Goal: Task Accomplishment & Management: Complete application form

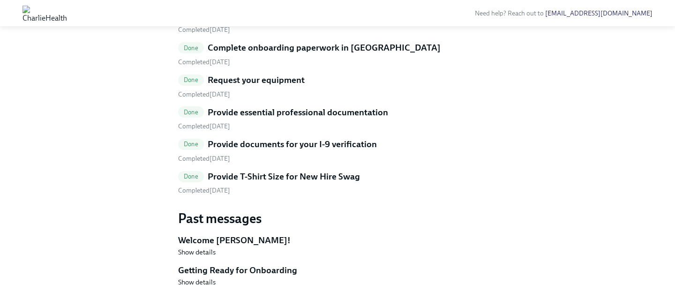
scroll to position [549, 0]
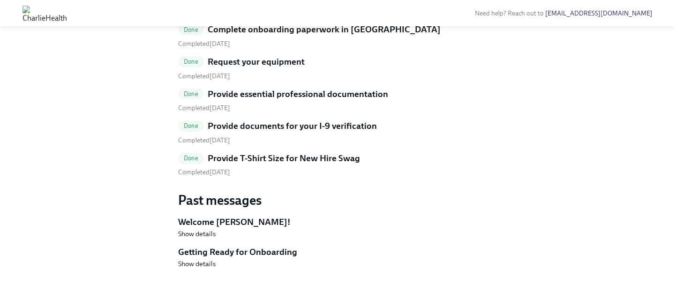
click at [299, 165] on h5 "Provide T-Shirt Size for New Hire Swag" at bounding box center [284, 158] width 152 height 12
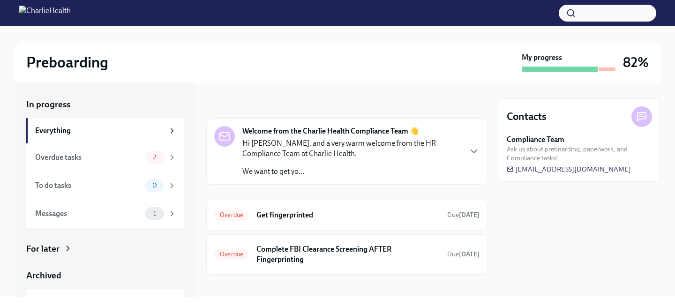
click at [118, 251] on div "For later" at bounding box center [105, 249] width 158 height 12
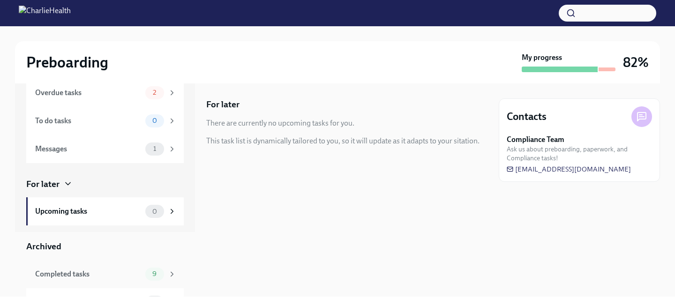
click at [150, 265] on div "Completed tasks 9" at bounding box center [105, 274] width 158 height 28
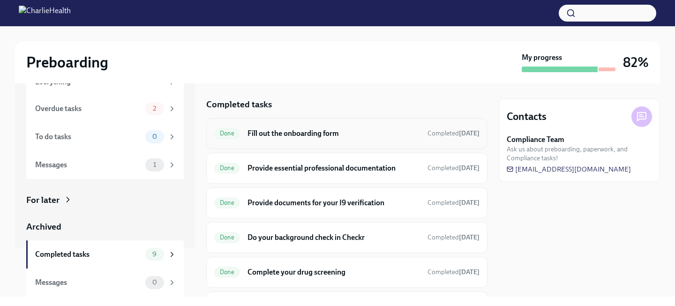
click at [286, 132] on h6 "Fill out the onboarding form" at bounding box center [334, 133] width 173 height 10
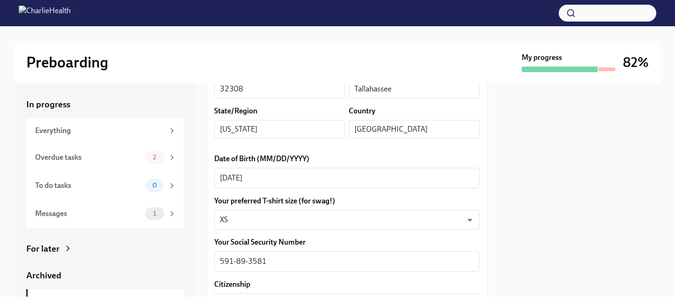
scroll to position [395, 0]
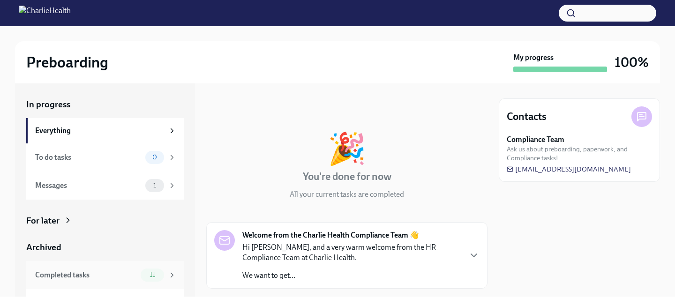
click at [130, 279] on div "Completed tasks" at bounding box center [86, 275] width 102 height 10
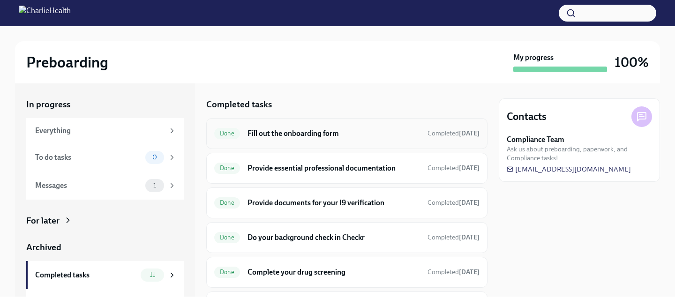
click at [291, 139] on div "Done Fill out the onboarding form Completed Aug 6th" at bounding box center [346, 133] width 265 height 15
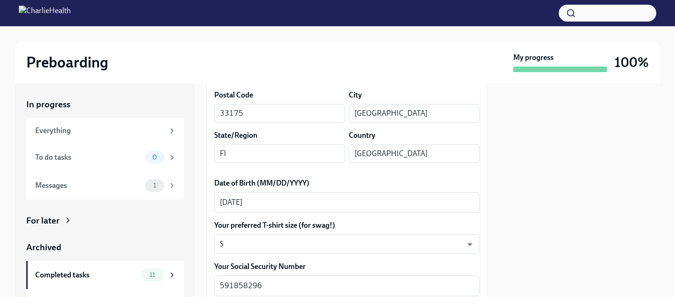
scroll to position [373, 0]
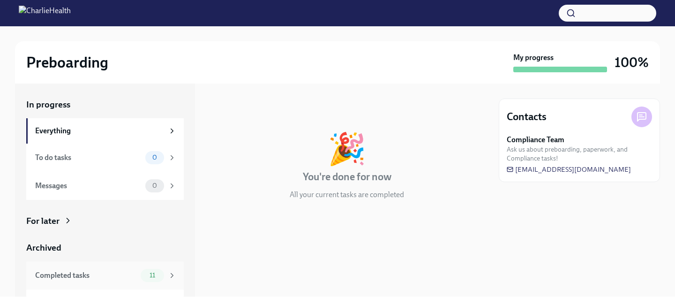
click at [130, 265] on div "Completed tasks 11" at bounding box center [105, 275] width 158 height 28
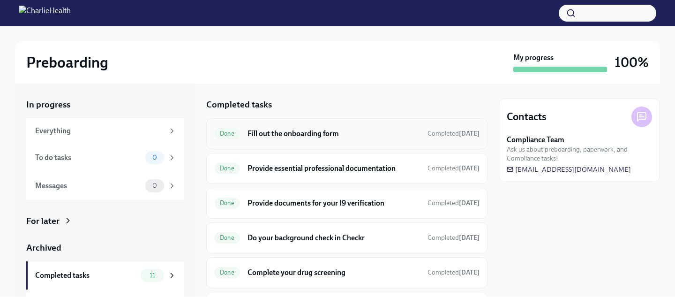
click at [322, 143] on div "Done Fill out the onboarding form Completed Aug 2nd" at bounding box center [346, 133] width 281 height 31
click at [317, 134] on h6 "Fill out the onboarding form" at bounding box center [334, 133] width 173 height 10
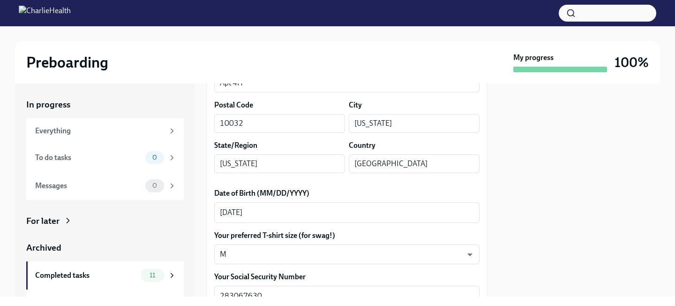
scroll to position [466, 0]
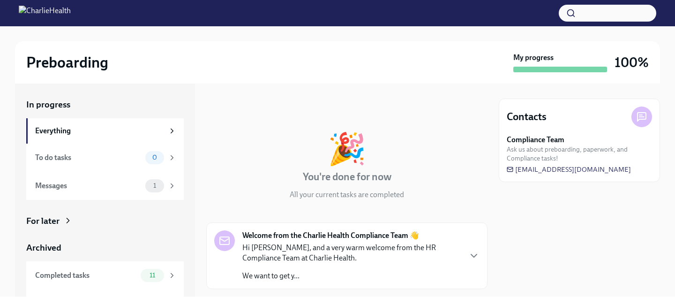
scroll to position [22, 0]
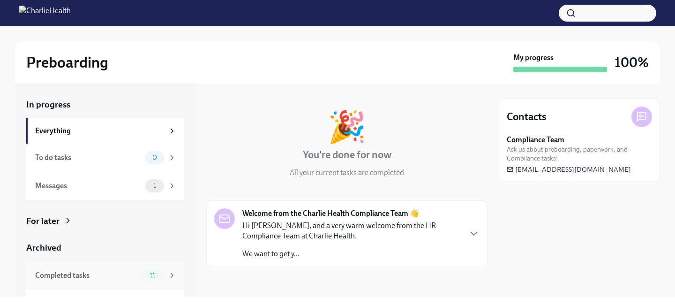
click at [163, 271] on div "11" at bounding box center [159, 275] width 36 height 13
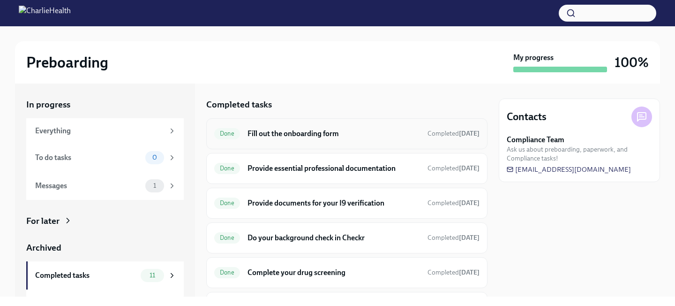
click at [282, 143] on div "Done Fill out the onboarding form Completed Jul 29th" at bounding box center [346, 133] width 281 height 31
click at [270, 131] on h6 "Fill out the onboarding form" at bounding box center [334, 133] width 173 height 10
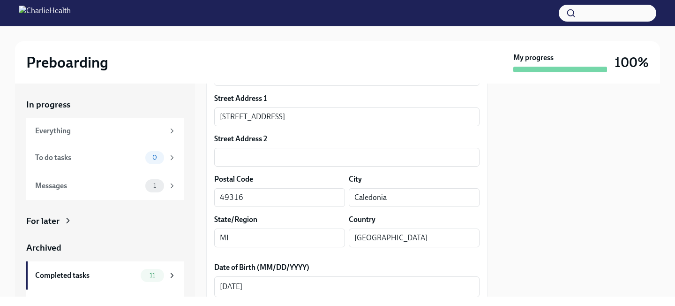
scroll to position [376, 0]
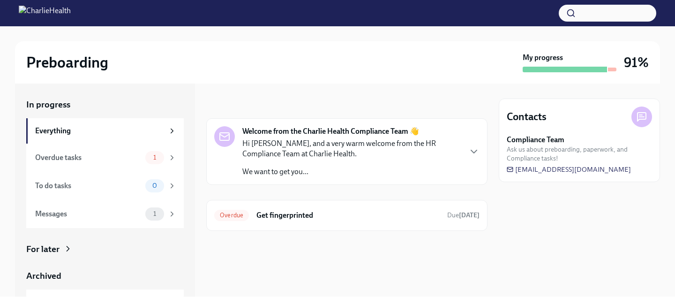
click at [127, 253] on div "For later" at bounding box center [105, 249] width 158 height 12
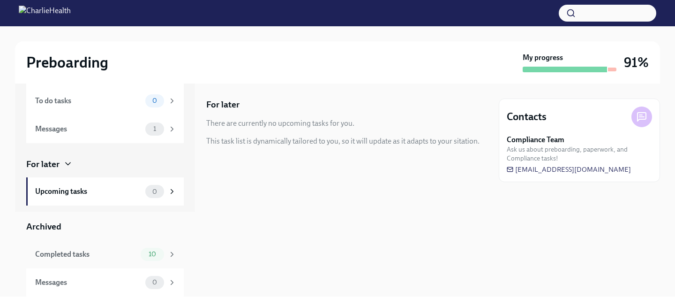
click at [126, 249] on div "Completed tasks" at bounding box center [86, 254] width 102 height 10
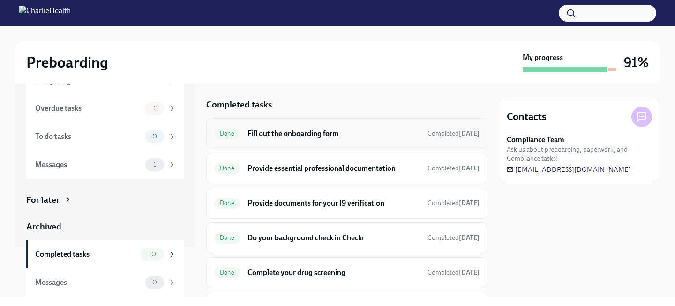
click at [289, 136] on h6 "Fill out the onboarding form" at bounding box center [334, 133] width 173 height 10
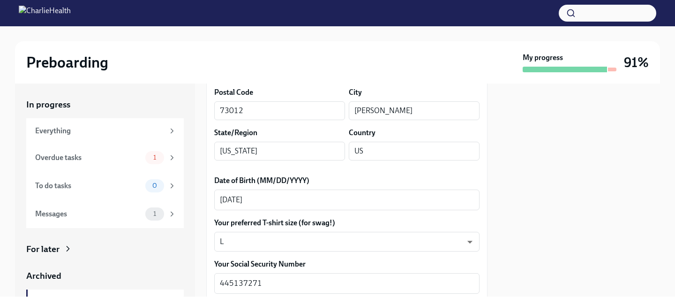
scroll to position [374, 0]
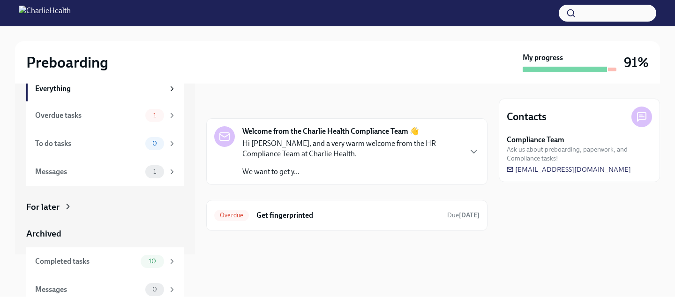
scroll to position [49, 0]
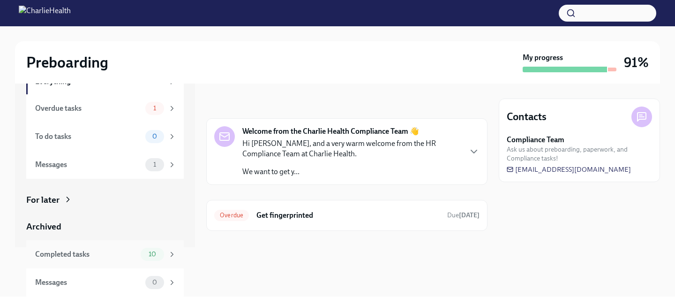
click at [114, 254] on div "Completed tasks" at bounding box center [86, 254] width 102 height 10
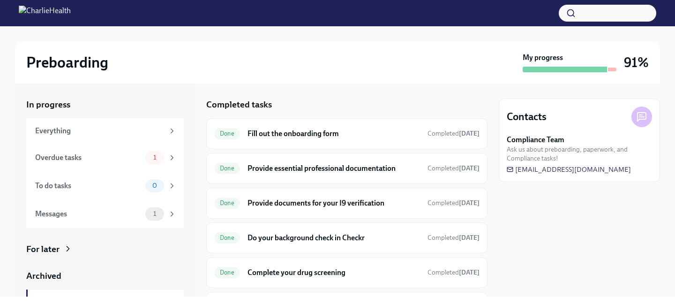
click at [328, 130] on h6 "Fill out the onboarding form" at bounding box center [334, 133] width 173 height 10
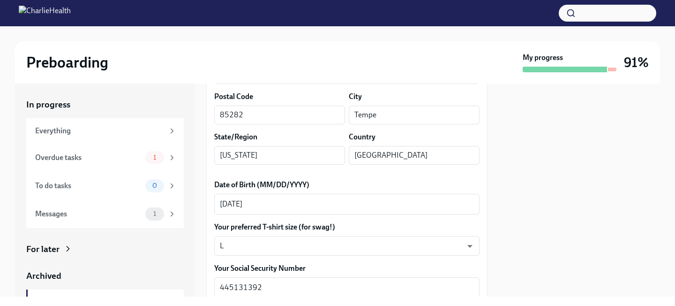
scroll to position [415, 0]
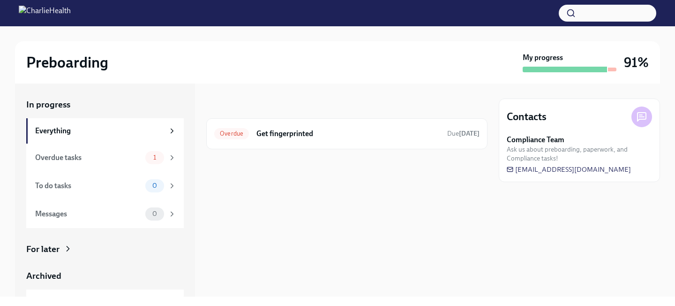
scroll to position [49, 0]
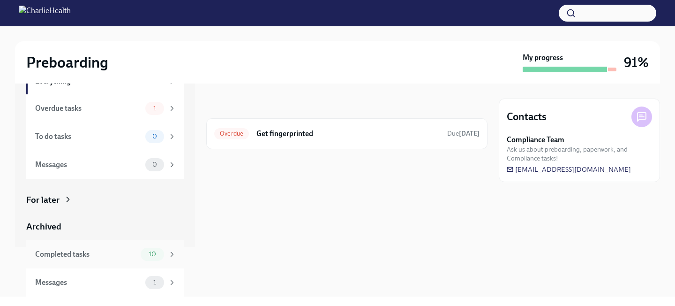
click at [127, 243] on div "Completed tasks 10" at bounding box center [105, 254] width 158 height 28
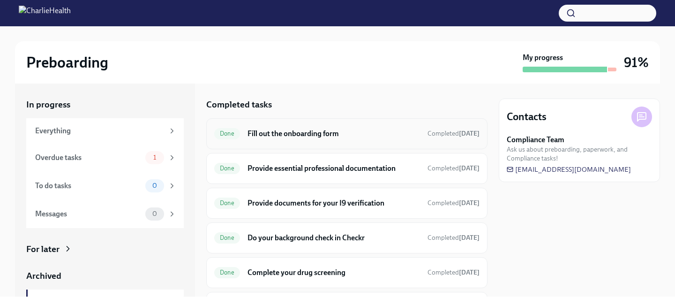
click at [288, 137] on h6 "Fill out the onboarding form" at bounding box center [334, 133] width 173 height 10
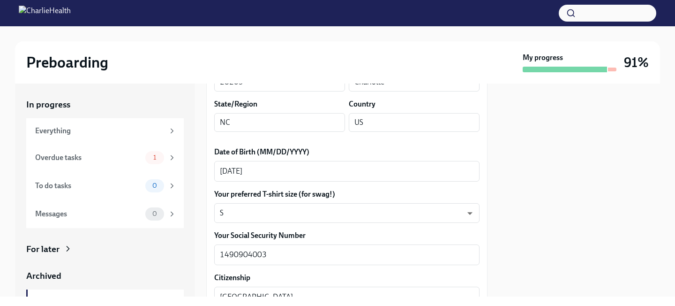
scroll to position [403, 0]
